Goal: Information Seeking & Learning: Learn about a topic

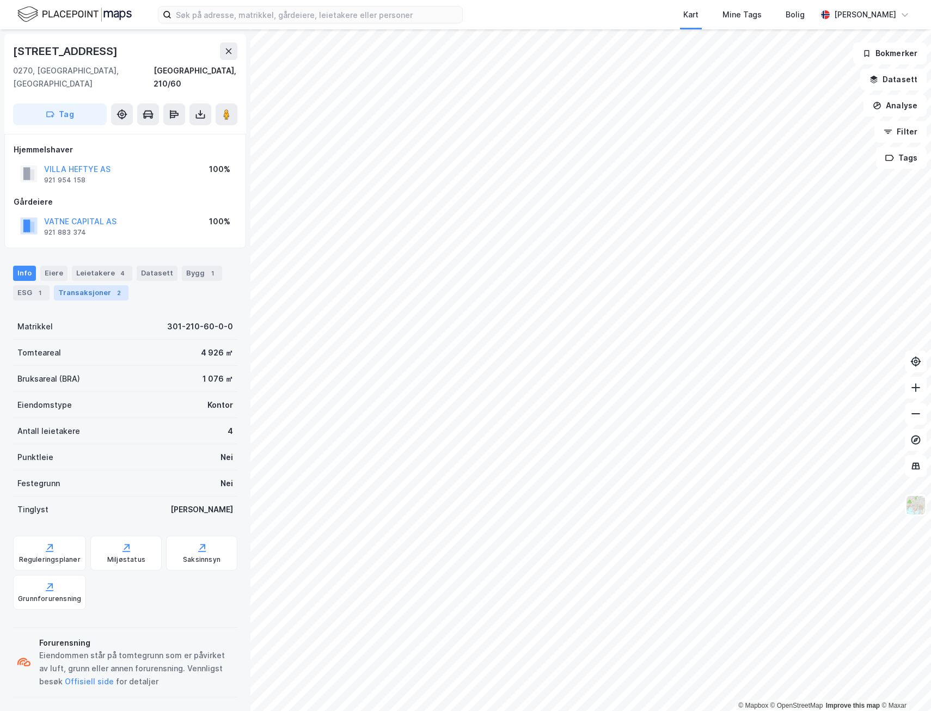
click at [93, 285] on div "Transaksjoner 2" at bounding box center [91, 292] width 75 height 15
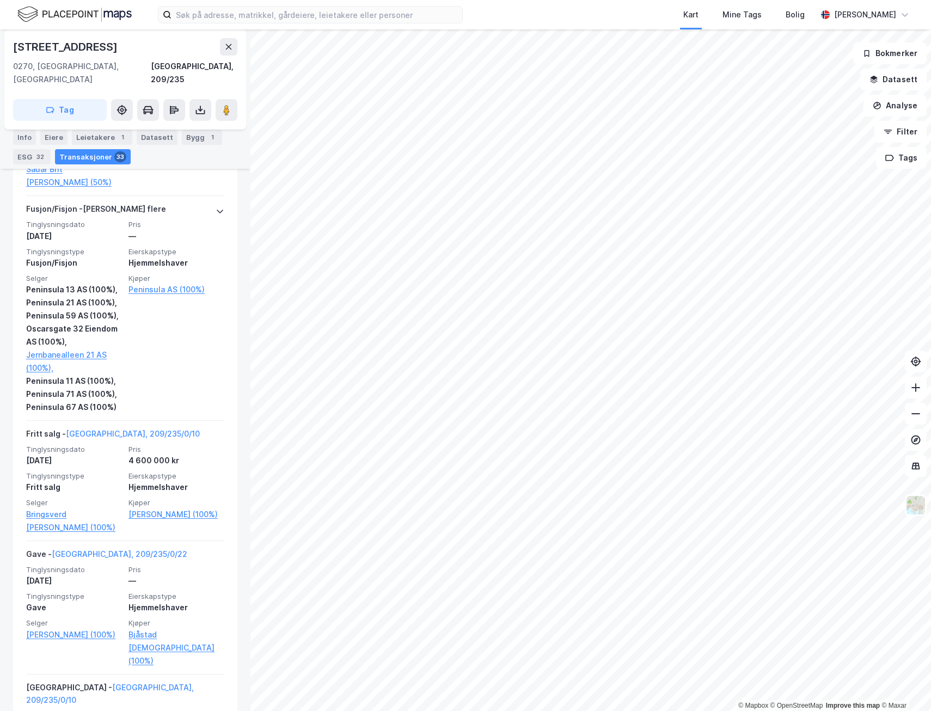
scroll to position [1852, 0]
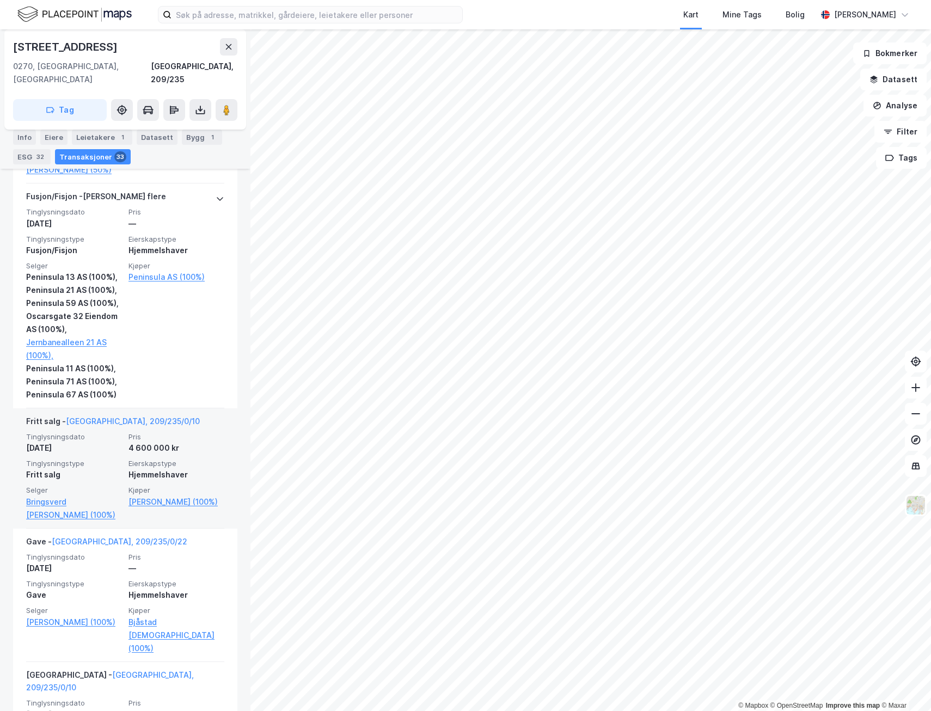
drag, startPoint x: 203, startPoint y: 306, endPoint x: 180, endPoint y: 408, distance: 104.3
click at [180, 415] on div "Fritt salg - [GEOGRAPHIC_DATA], 209/235/0/10" at bounding box center [125, 423] width 198 height 17
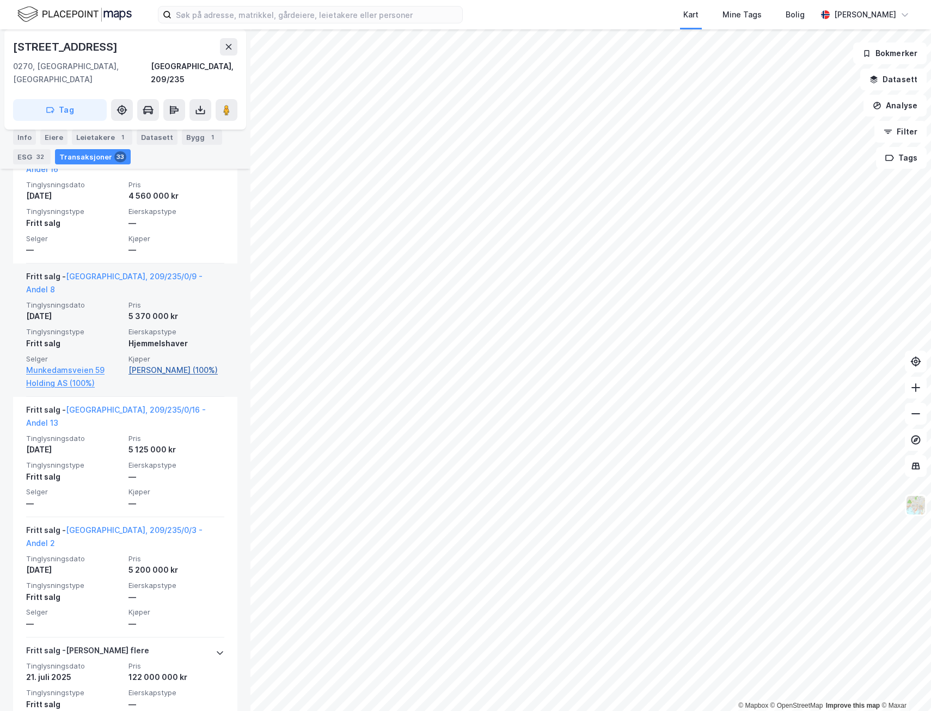
scroll to position [1108, 0]
